Goal: Information Seeking & Learning: Learn about a topic

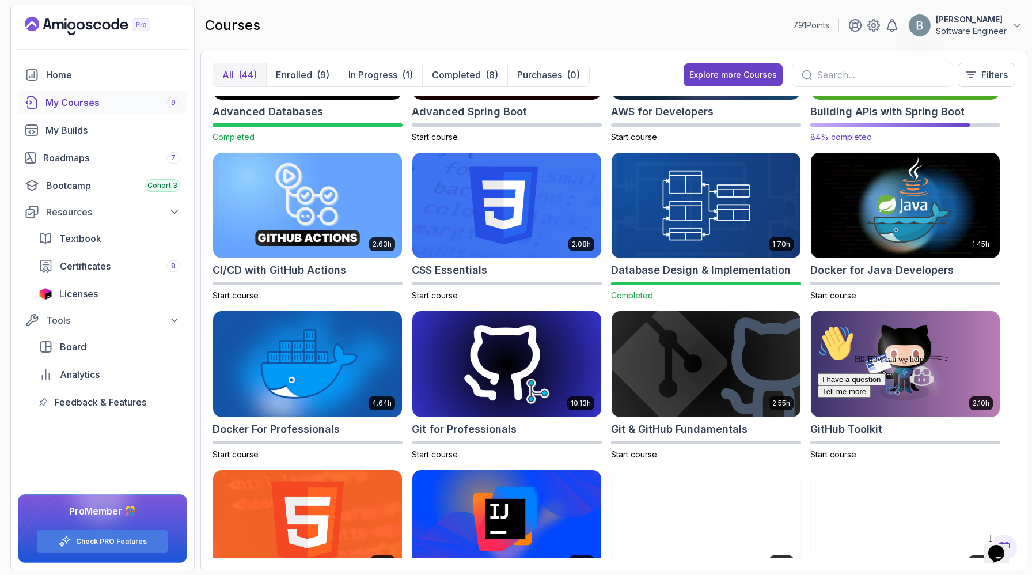
scroll to position [104, 0]
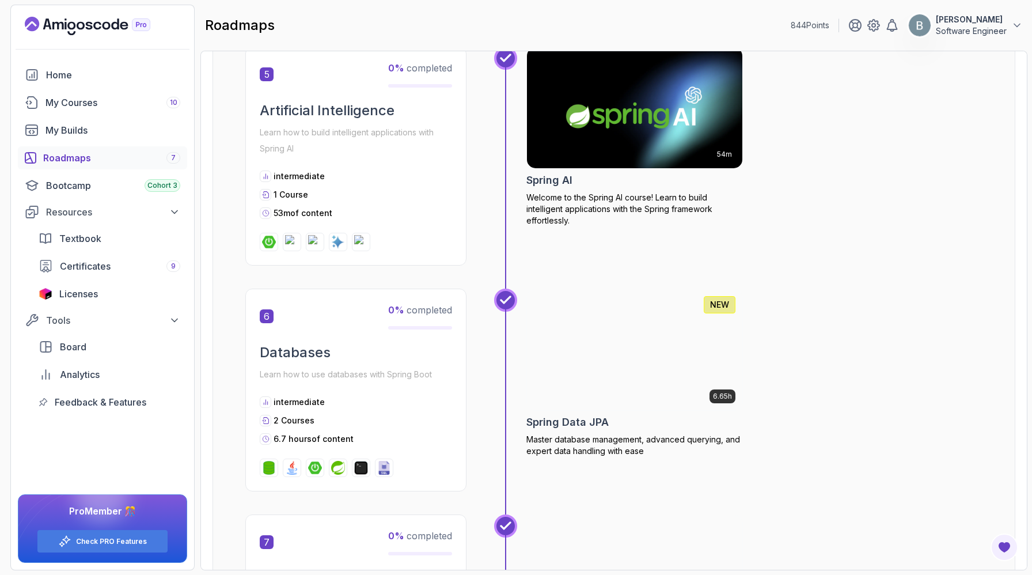
scroll to position [1266, 0]
